Goal: Transaction & Acquisition: Purchase product/service

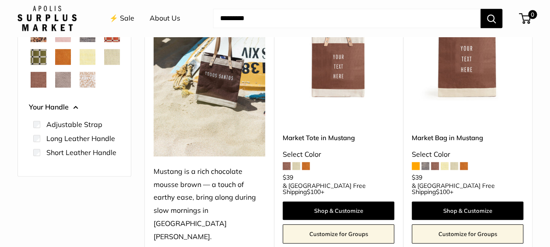
scroll to position [211, 0]
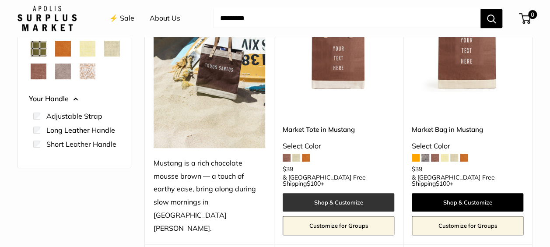
click at [363, 193] on link "Shop & Customize" at bounding box center [338, 202] width 112 height 18
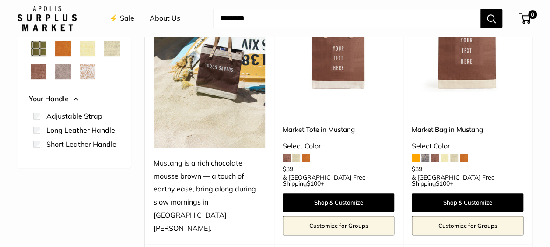
click at [297, 153] on span at bounding box center [296, 157] width 8 height 8
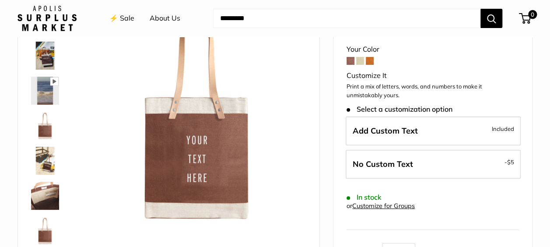
scroll to position [121, 0]
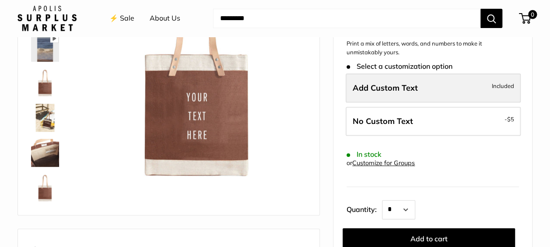
click at [410, 86] on span "Add Custom Text" at bounding box center [384, 88] width 65 height 10
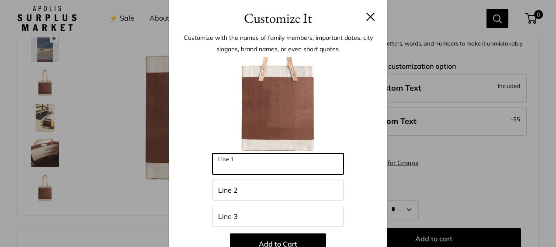
click at [255, 162] on input "Line 1" at bounding box center [278, 163] width 131 height 21
type input "********"
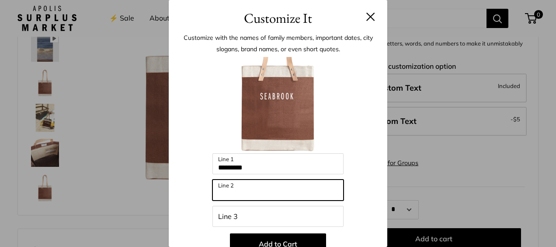
click at [230, 189] on input "Line 2" at bounding box center [278, 189] width 131 height 21
type input "******"
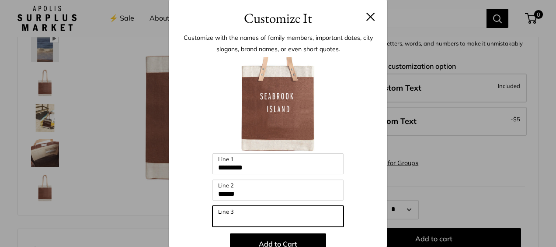
click at [217, 215] on input "Line 3" at bounding box center [278, 216] width 131 height 21
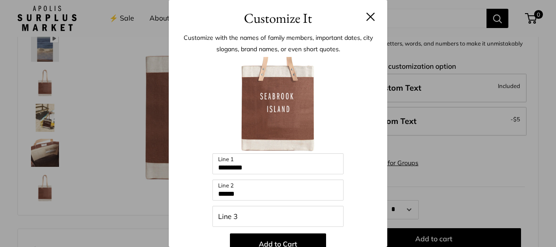
click at [366, 15] on button at bounding box center [370, 16] width 9 height 9
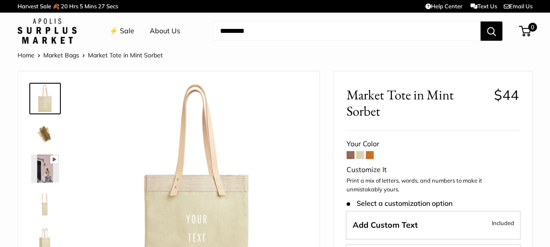
click at [367, 157] on span at bounding box center [370, 155] width 8 height 8
click at [52, 56] on link "Market Bags" at bounding box center [61, 55] width 36 height 8
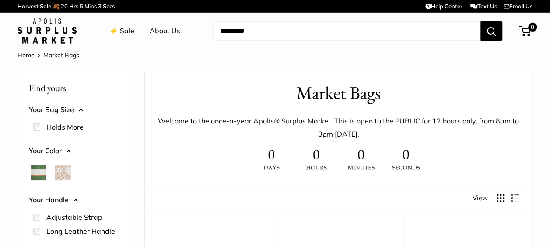
click at [59, 36] on img at bounding box center [46, 30] width 59 height 25
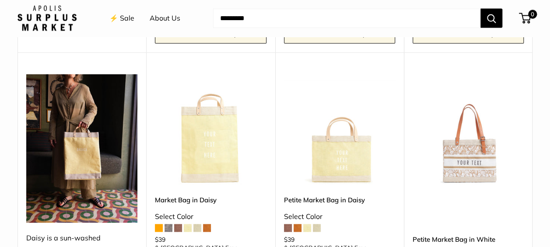
scroll to position [890, 0]
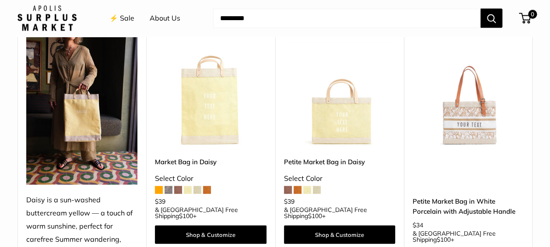
click at [0, 0] on img at bounding box center [0, 0] width 0 height 0
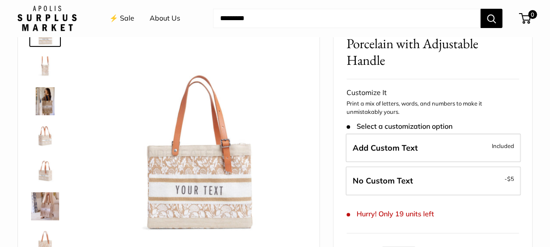
scroll to position [76, 0]
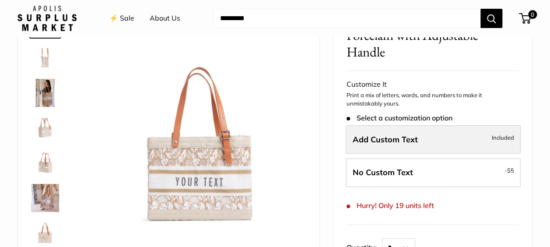
click at [428, 133] on label "Add Custom Text Included" at bounding box center [432, 139] width 175 height 29
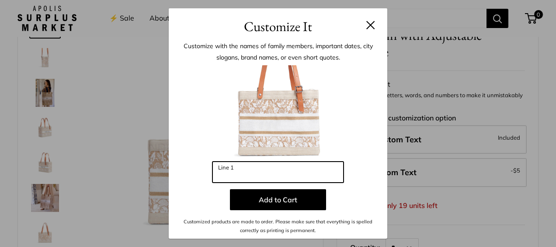
click at [251, 176] on input "Line 1" at bounding box center [278, 171] width 131 height 21
type input "*"
type input "*******"
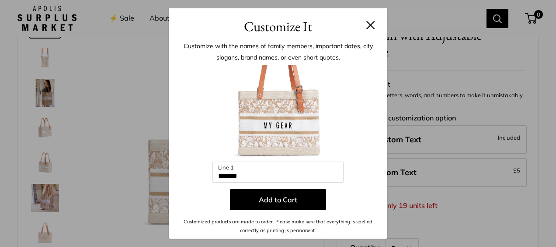
click at [38, 21] on div "Customize It Customize with the names of family members, important dates, city …" at bounding box center [278, 123] width 556 height 247
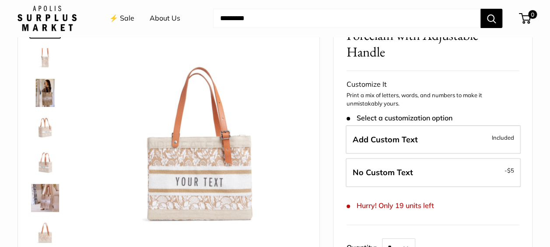
click at [48, 231] on img at bounding box center [45, 233] width 28 height 28
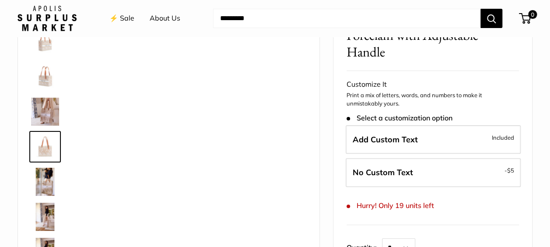
scroll to position [97, 0]
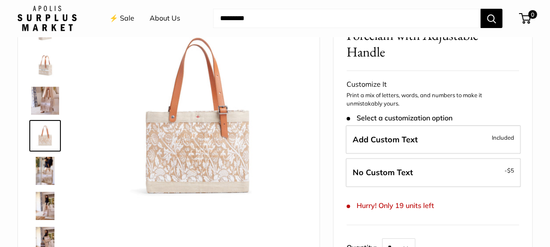
click at [45, 178] on img at bounding box center [45, 171] width 28 height 28
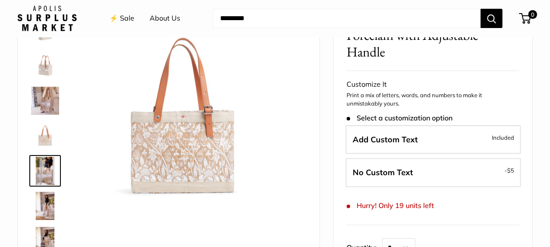
scroll to position [126, 0]
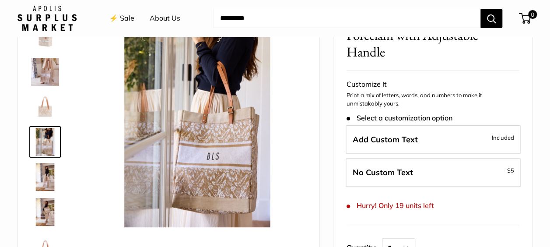
click at [46, 177] on img at bounding box center [45, 177] width 28 height 28
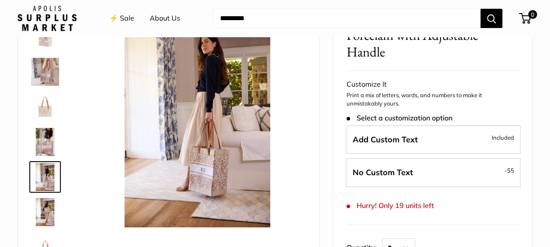
click at [46, 211] on img at bounding box center [45, 212] width 28 height 28
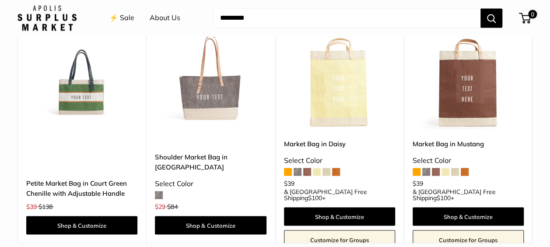
scroll to position [775, 0]
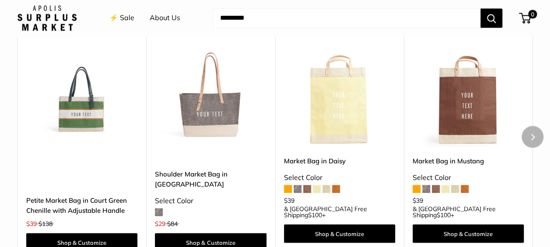
click at [84, 169] on div "Petite Market Bag in Court Green Chenille with Adjustable Handle $39 $138 Shop …" at bounding box center [81, 203] width 111 height 96
click at [70, 196] on link "Petite Market Bag in Court Green Chenille with Adjustable Handle" at bounding box center [81, 205] width 111 height 21
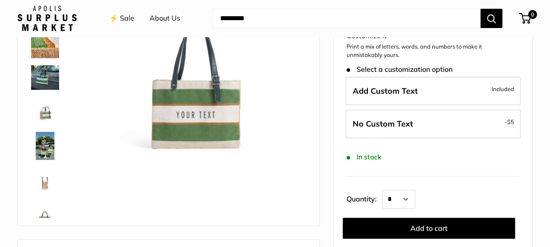
scroll to position [120, 0]
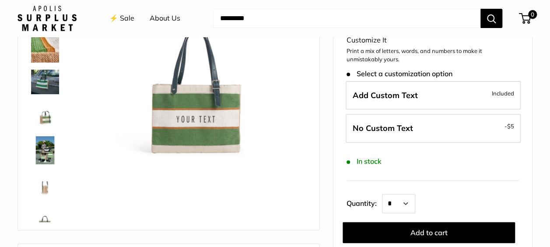
click at [39, 148] on img at bounding box center [45, 150] width 28 height 28
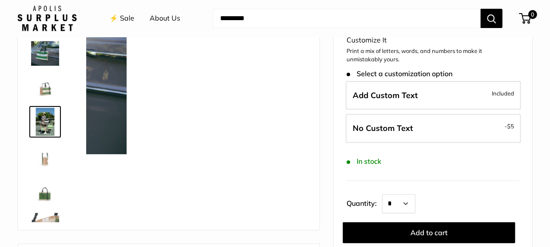
scroll to position [58, 0]
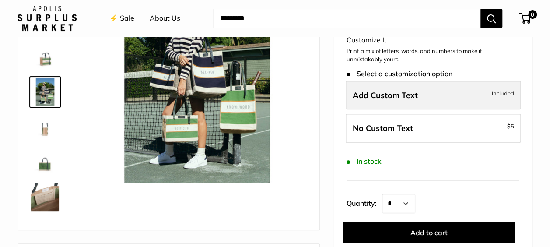
click at [417, 91] on label "Add Custom Text Included" at bounding box center [432, 95] width 175 height 29
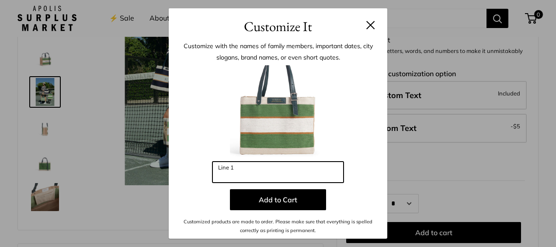
click at [236, 170] on input "Line 1" at bounding box center [278, 171] width 131 height 21
type input "********"
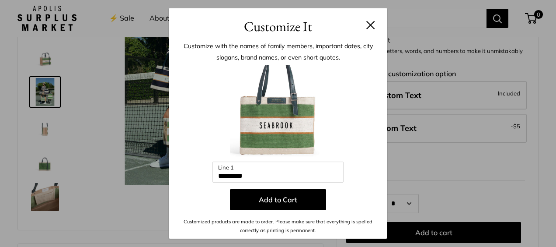
click at [371, 24] on button at bounding box center [370, 25] width 9 height 9
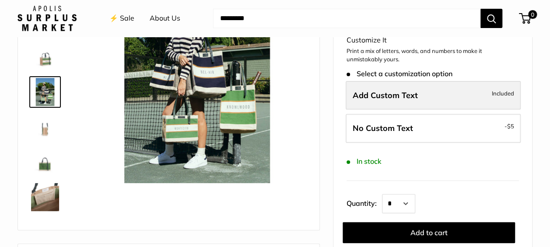
click at [394, 95] on span "Add Custom Text" at bounding box center [384, 95] width 65 height 10
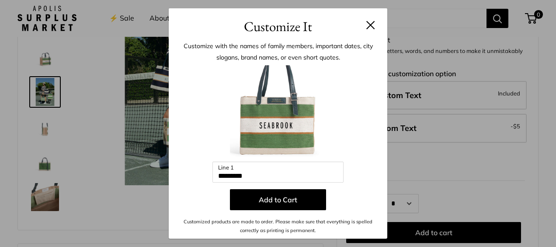
click at [370, 24] on button at bounding box center [370, 25] width 9 height 9
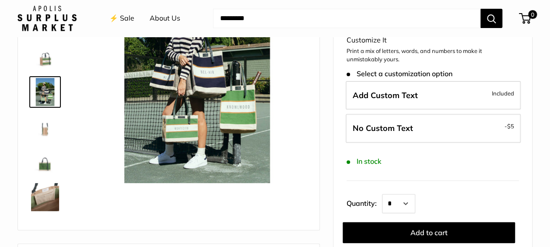
click at [387, 16] on input "Search..." at bounding box center [346, 18] width 267 height 19
